Goal: Task Accomplishment & Management: Manage account settings

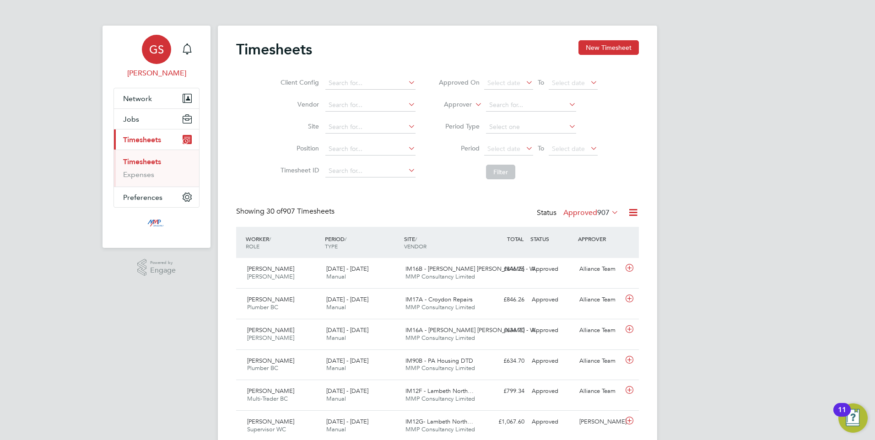
click at [151, 54] on span "GS" at bounding box center [156, 49] width 15 height 12
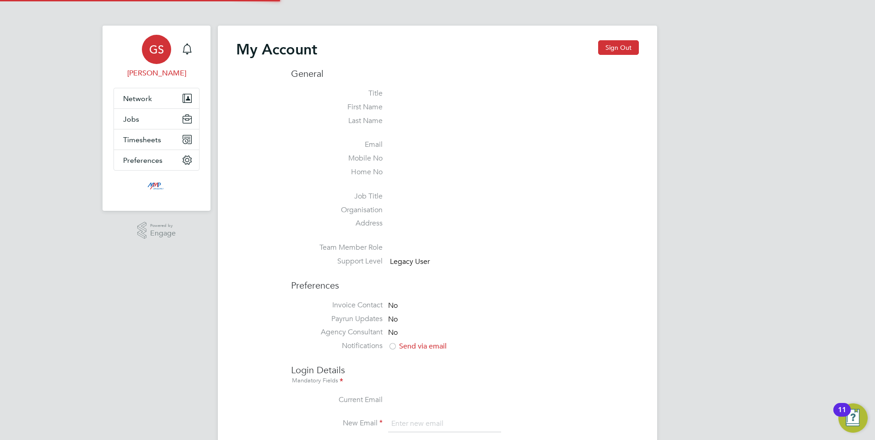
type input "george@mmpconsultancy.co.uk"
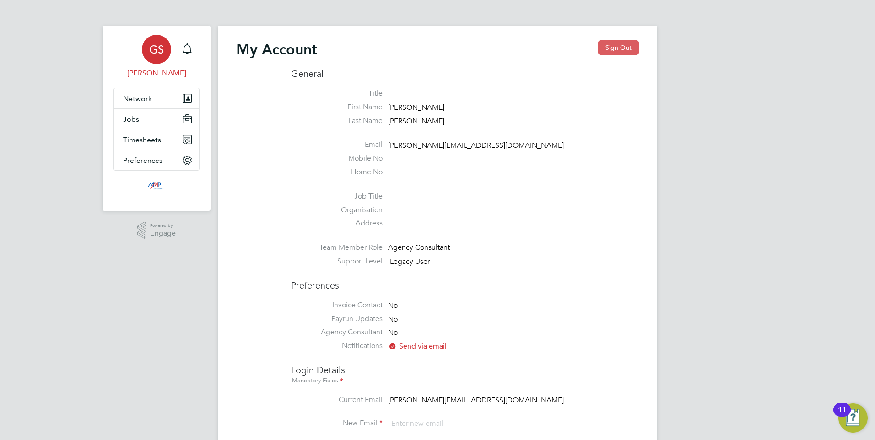
click at [610, 49] on button "Sign Out" at bounding box center [618, 47] width 41 height 15
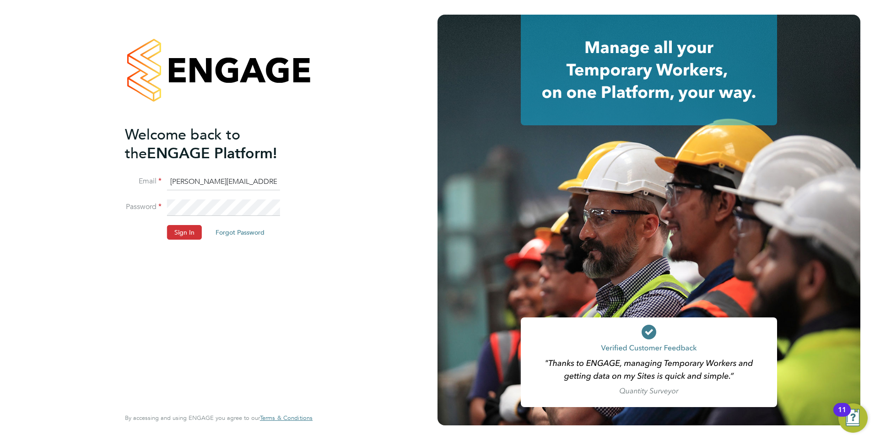
click at [198, 182] on input "george@mmpconsultancy.co.uk" at bounding box center [223, 182] width 113 height 16
type input "emily@mmpconsultancy.co.uk"
click at [185, 233] on button "Sign In" at bounding box center [184, 232] width 35 height 15
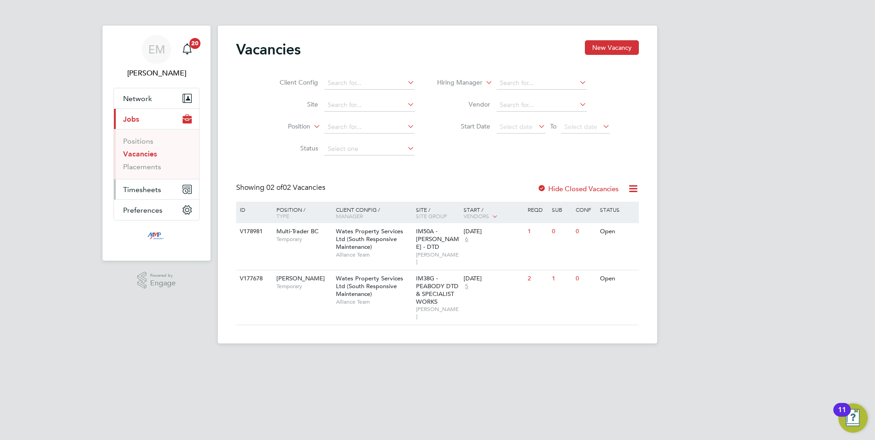
click at [139, 190] on span "Timesheets" at bounding box center [142, 189] width 38 height 9
click at [136, 162] on link "Timesheets" at bounding box center [142, 161] width 38 height 9
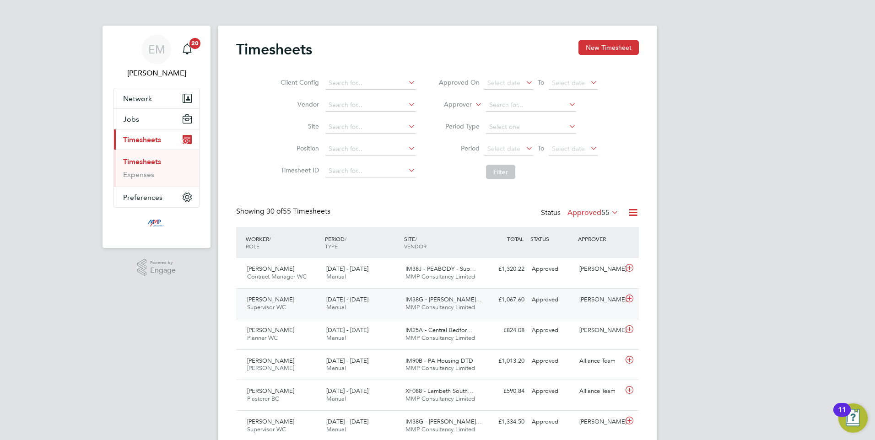
click at [630, 299] on icon at bounding box center [629, 298] width 11 height 7
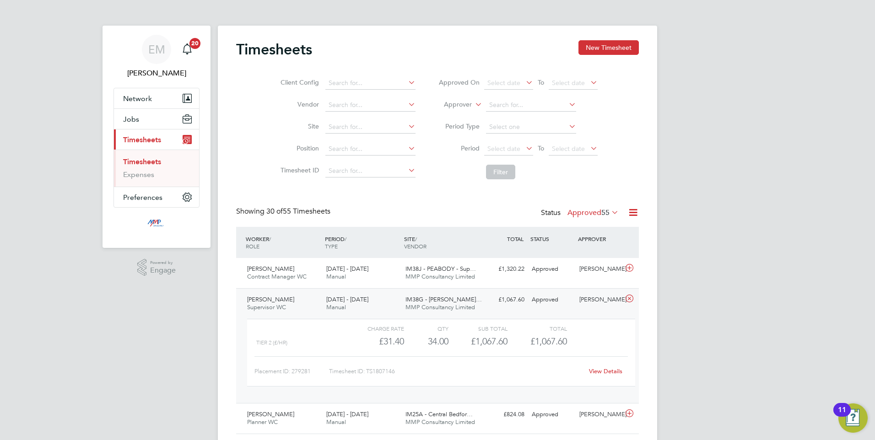
click at [630, 299] on icon at bounding box center [629, 298] width 11 height 7
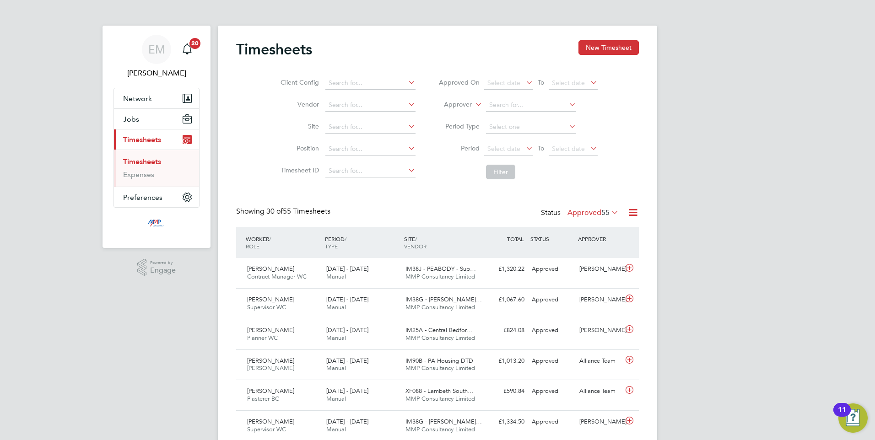
click at [631, 212] on icon at bounding box center [633, 212] width 11 height 11
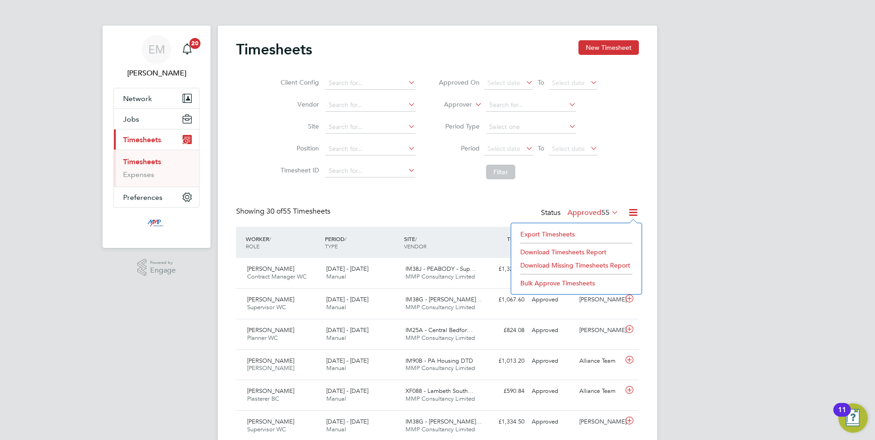
click at [559, 233] on li "Export Timesheets" at bounding box center [576, 234] width 121 height 13
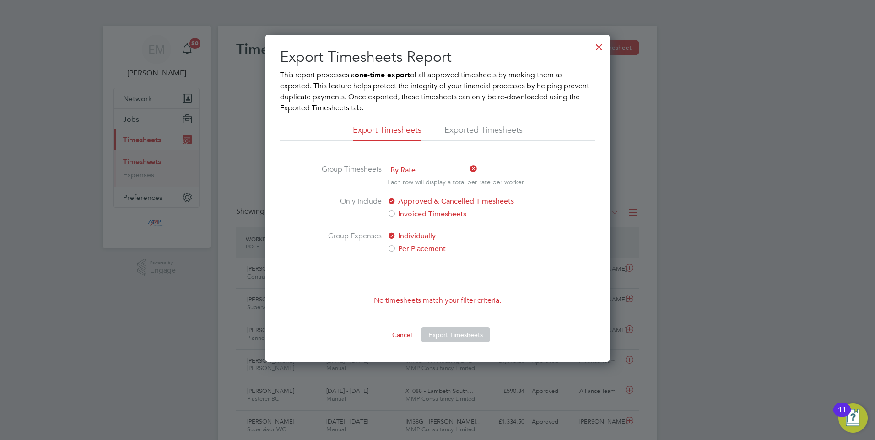
click at [598, 46] on div at bounding box center [599, 45] width 16 height 16
